Goal: Information Seeking & Learning: Learn about a topic

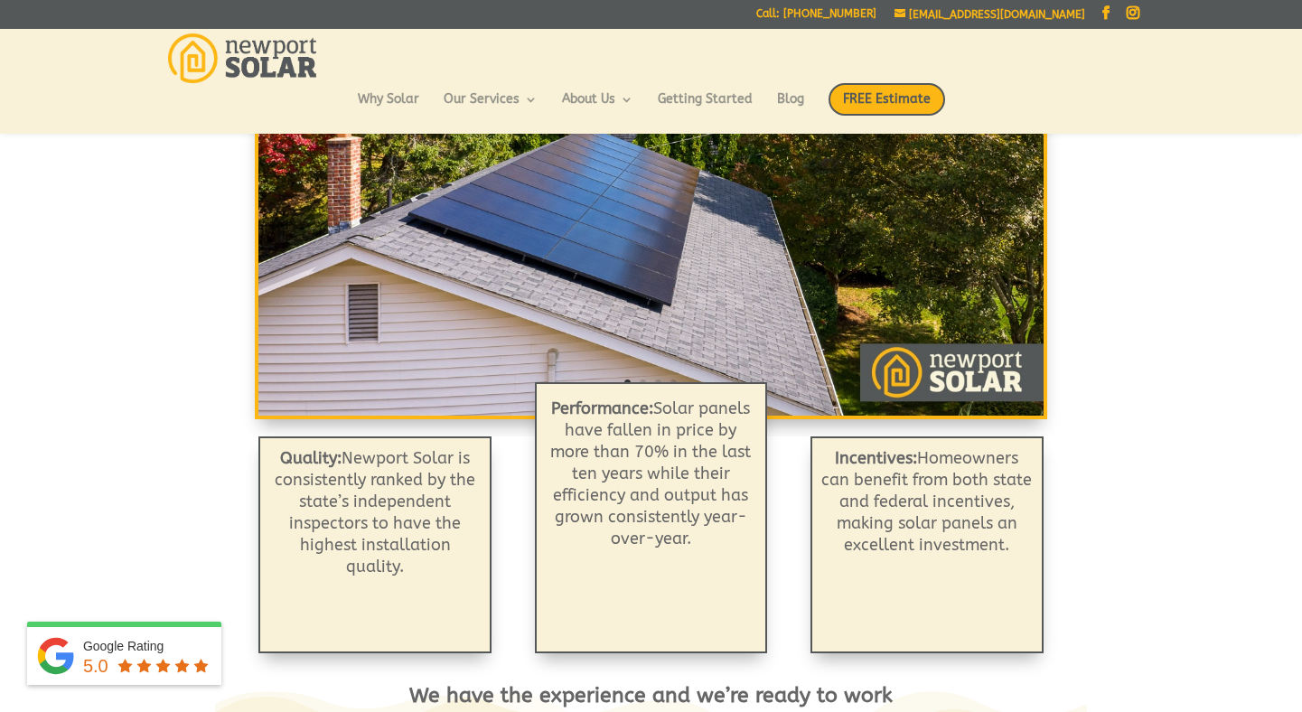
scroll to position [298, 0]
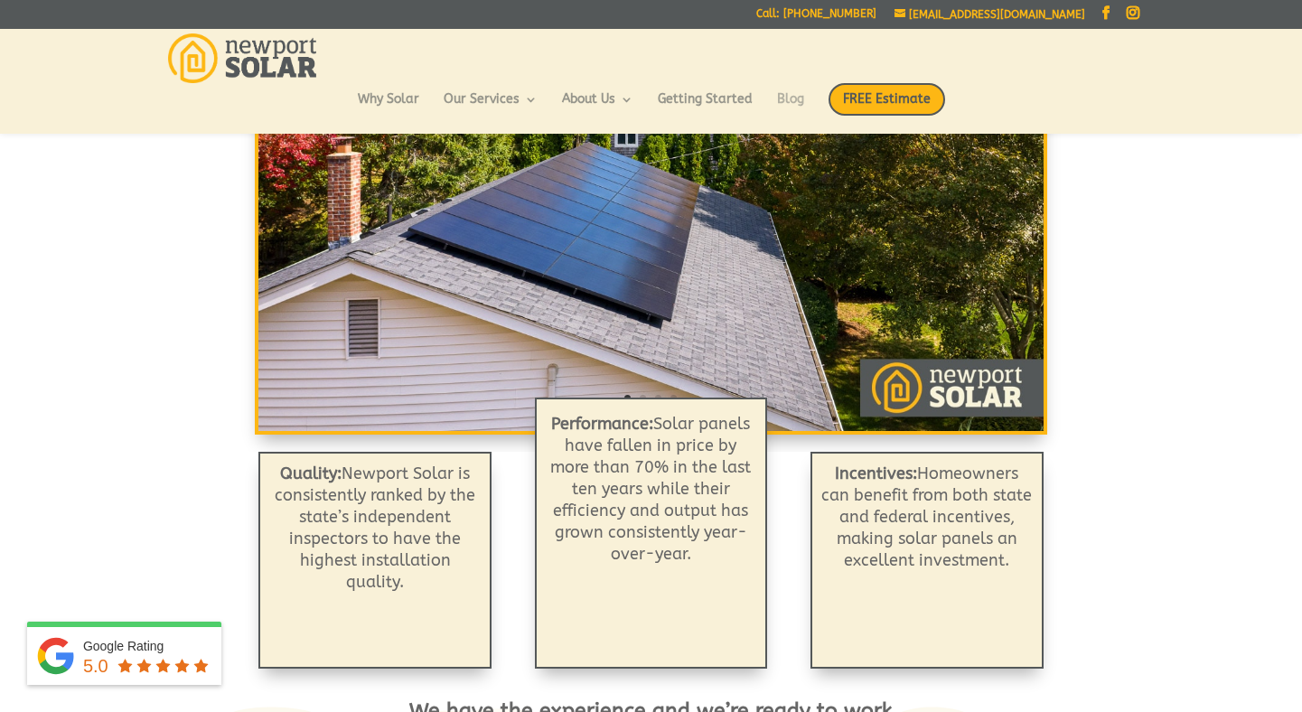
click at [784, 93] on link "Blog" at bounding box center [790, 108] width 27 height 31
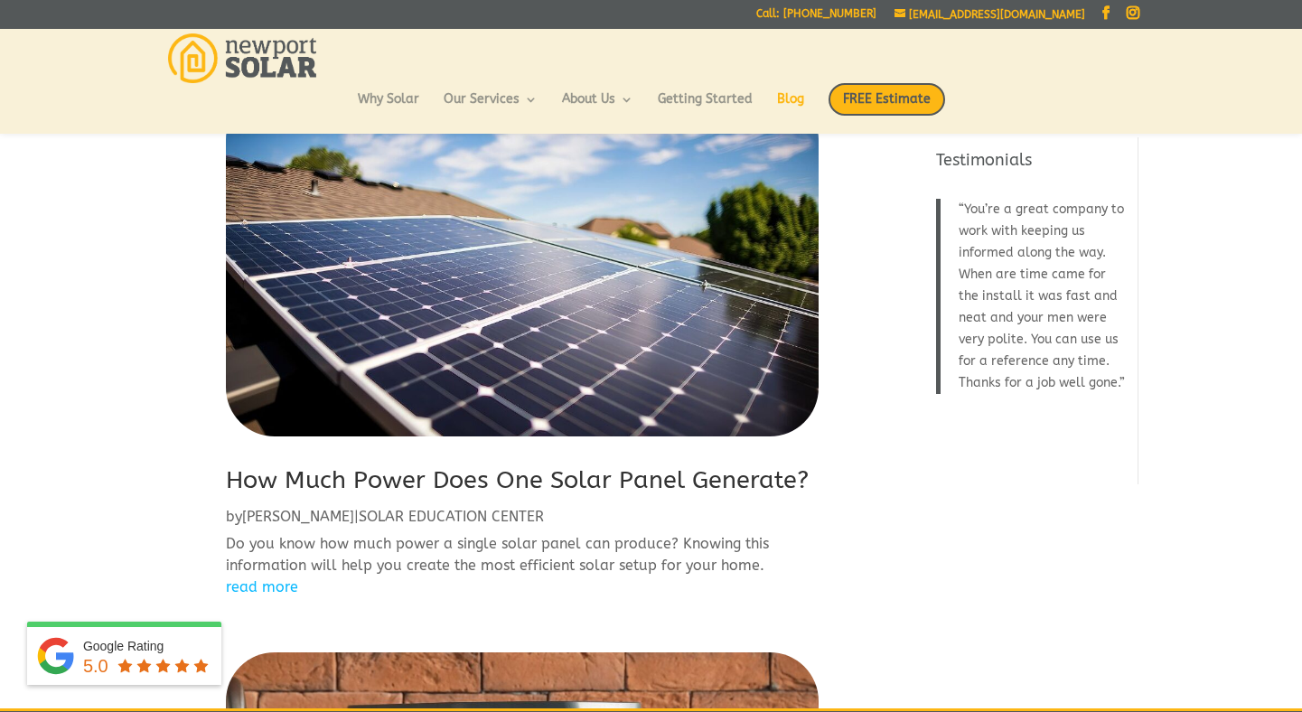
scroll to position [1301, 0]
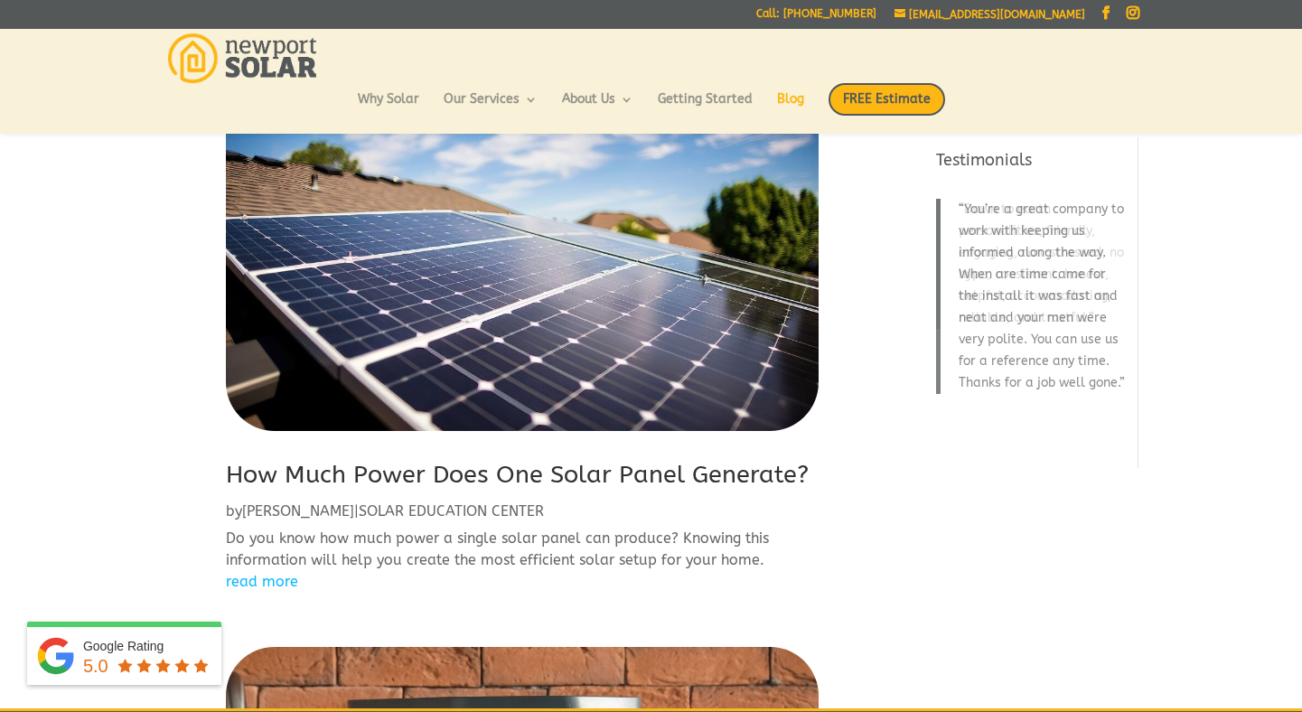
click at [288, 479] on link "How Much Power Does One Solar Panel Generate?" at bounding box center [517, 474] width 583 height 29
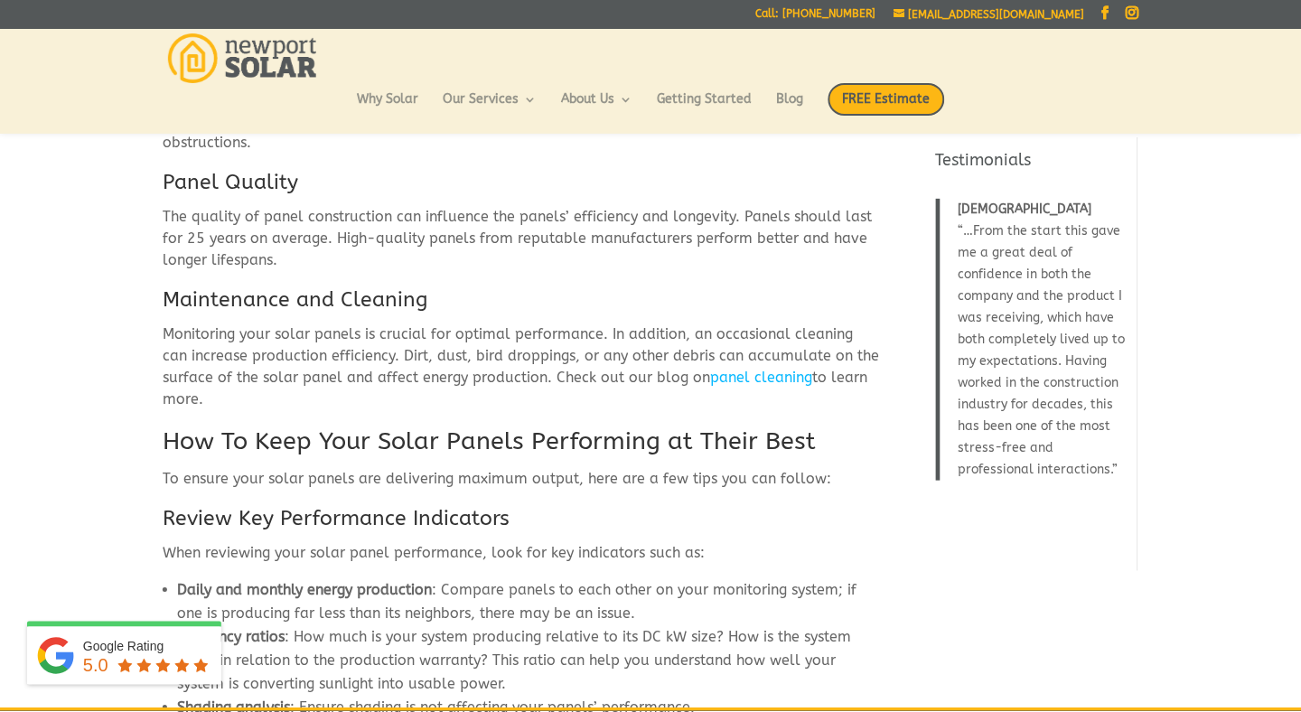
scroll to position [2046, 0]
